Goal: Check status: Check status

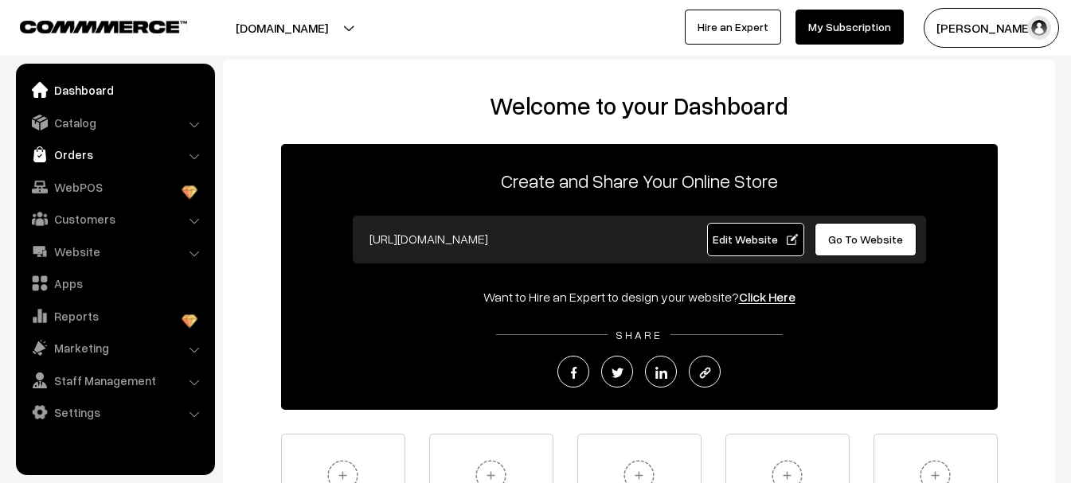
click at [88, 155] on link "Orders" at bounding box center [114, 154] width 189 height 29
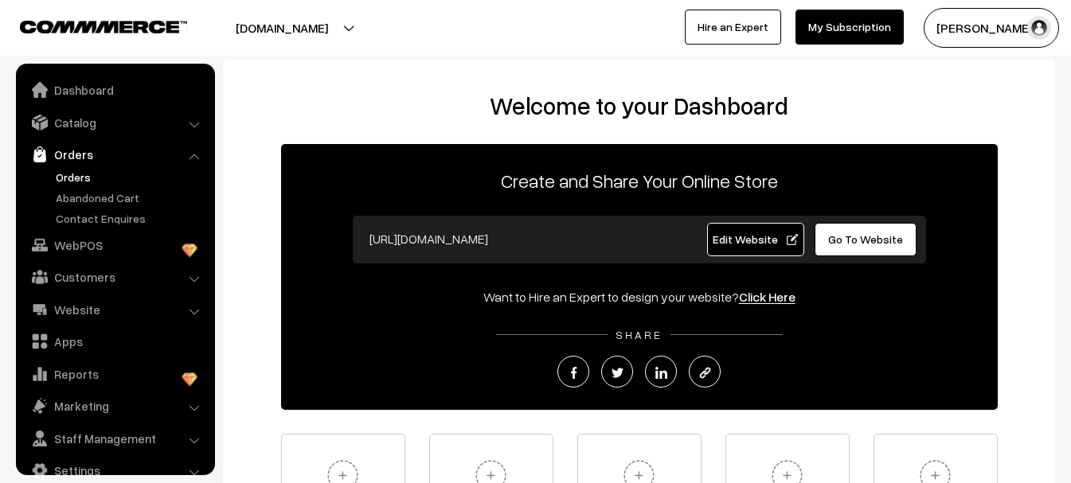
click at [88, 177] on link "Orders" at bounding box center [131, 177] width 158 height 17
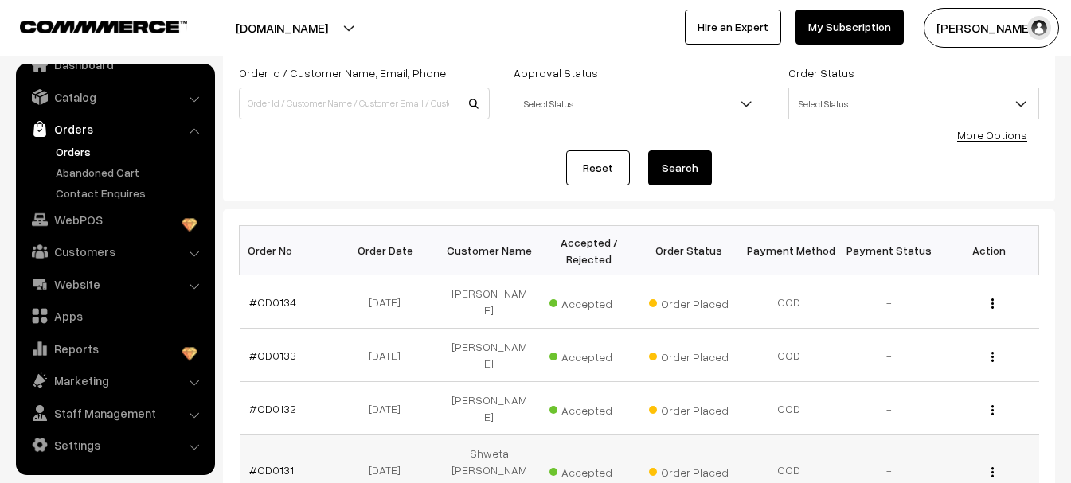
scroll to position [80, 0]
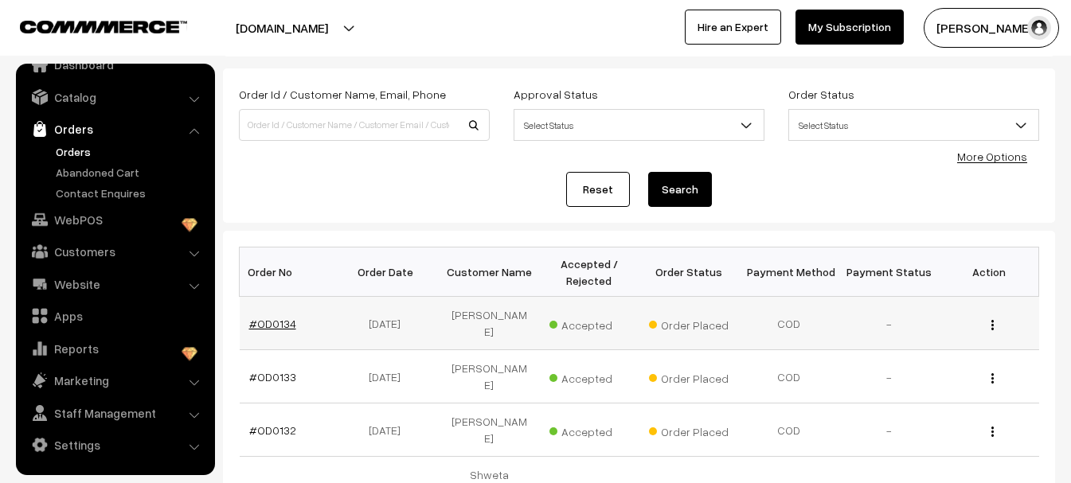
click at [276, 322] on link "#OD0134" at bounding box center [272, 324] width 47 height 14
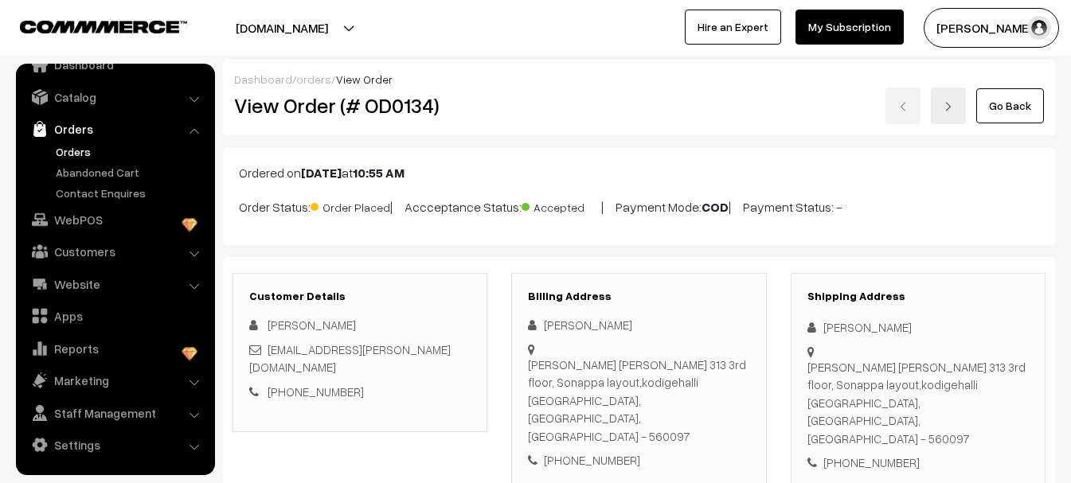
scroll to position [25, 0]
